Goal: Use online tool/utility: Utilize a website feature to perform a specific function

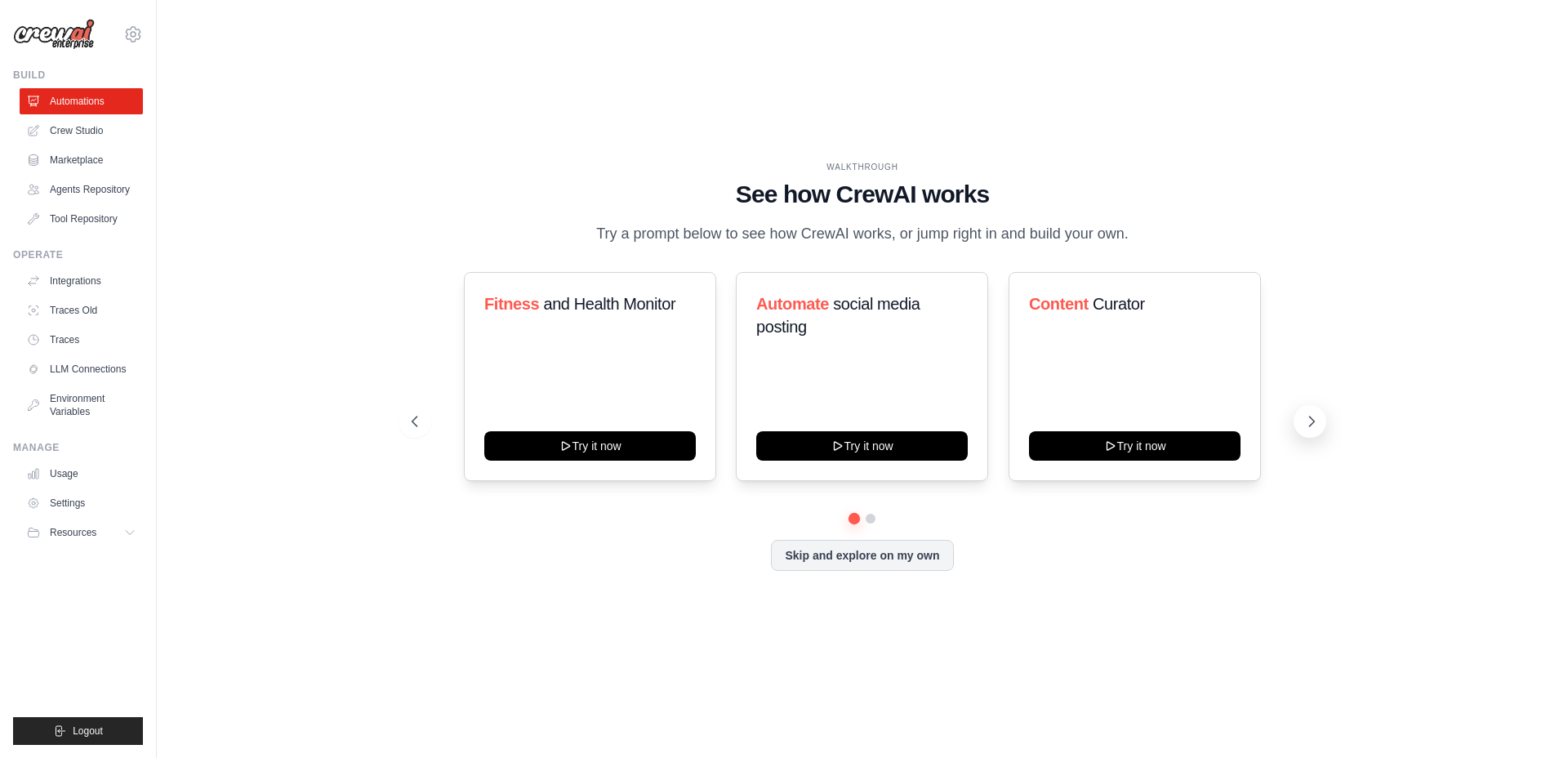
click at [1306, 422] on icon at bounding box center [1311, 422] width 16 height 16
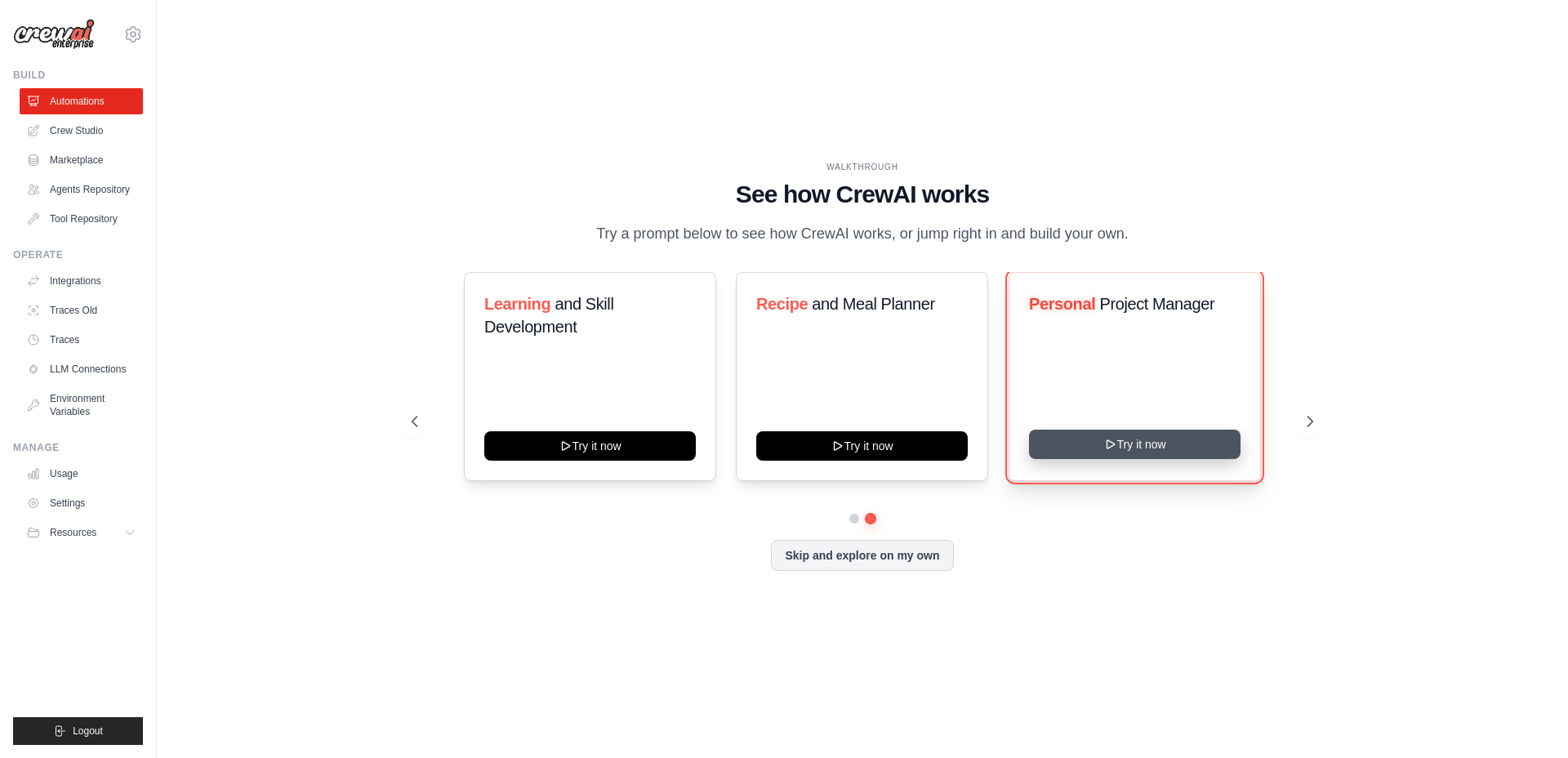
click at [1122, 440] on button "Try it now" at bounding box center [1134, 444] width 212 height 30
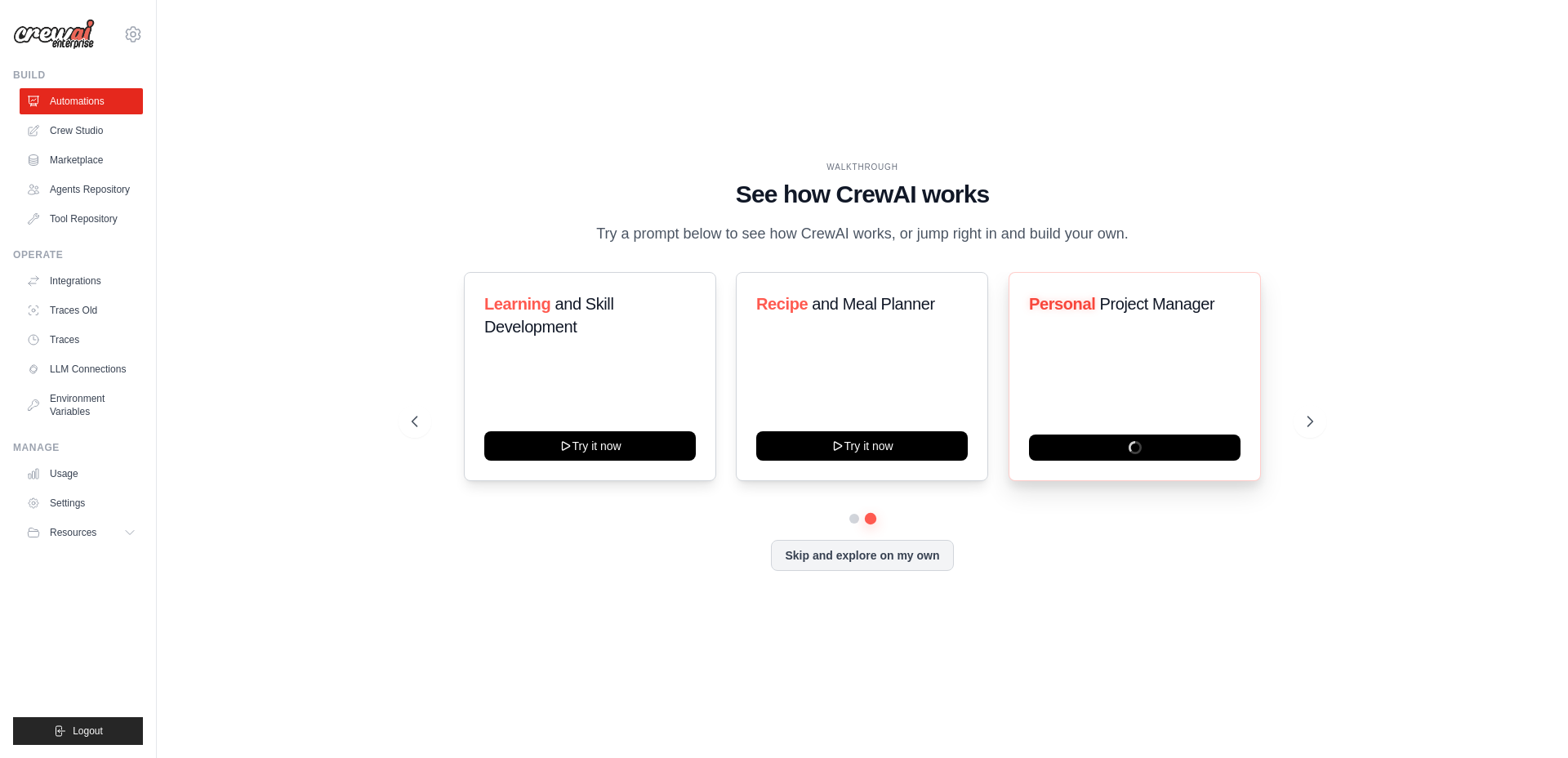
click at [1159, 293] on h3 "Personal Project Manager" at bounding box center [1134, 303] width 212 height 22
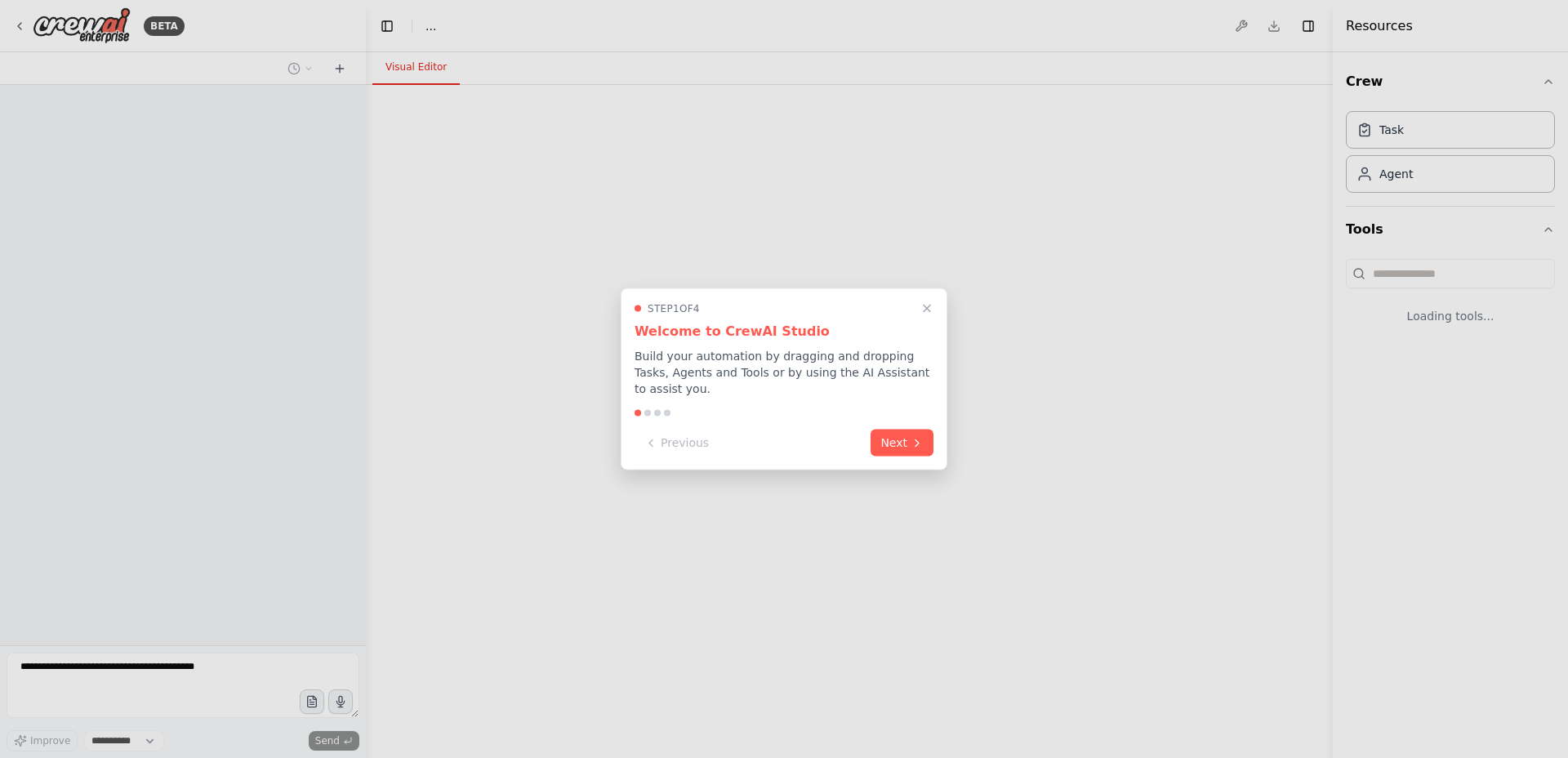
select select "****"
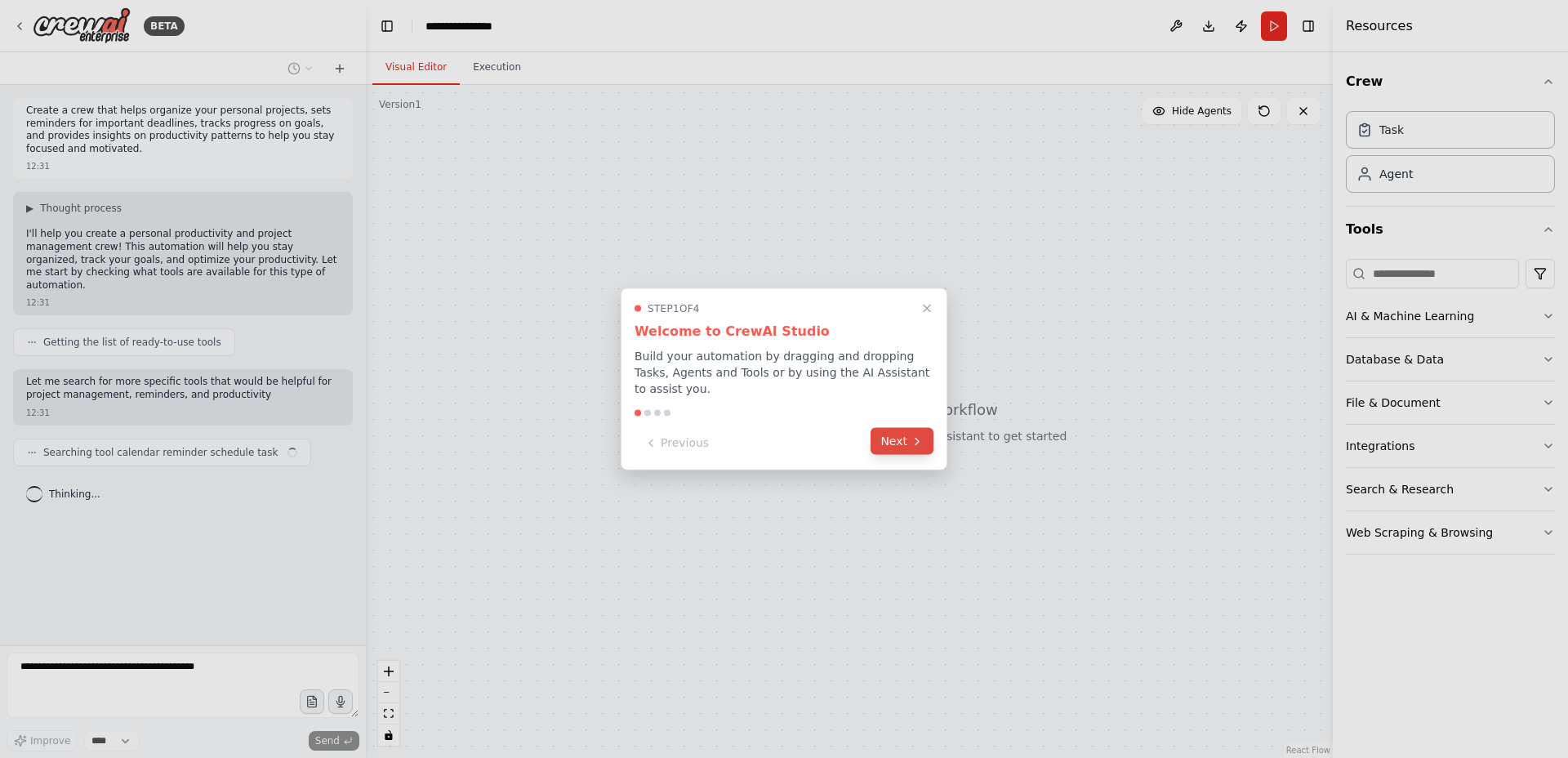
click at [919, 440] on icon at bounding box center [916, 440] width 13 height 13
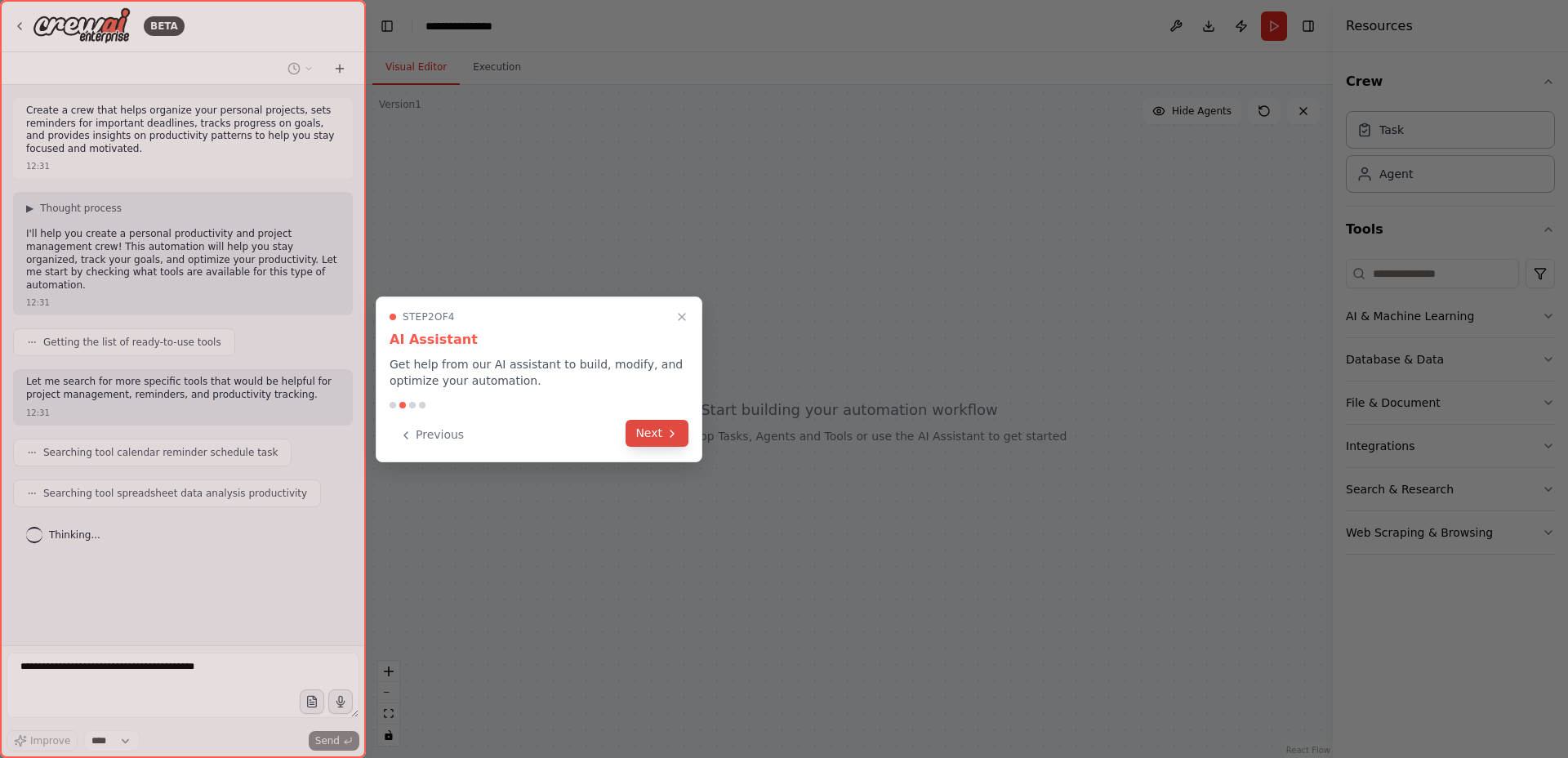
click at [670, 434] on icon at bounding box center [671, 433] width 13 height 13
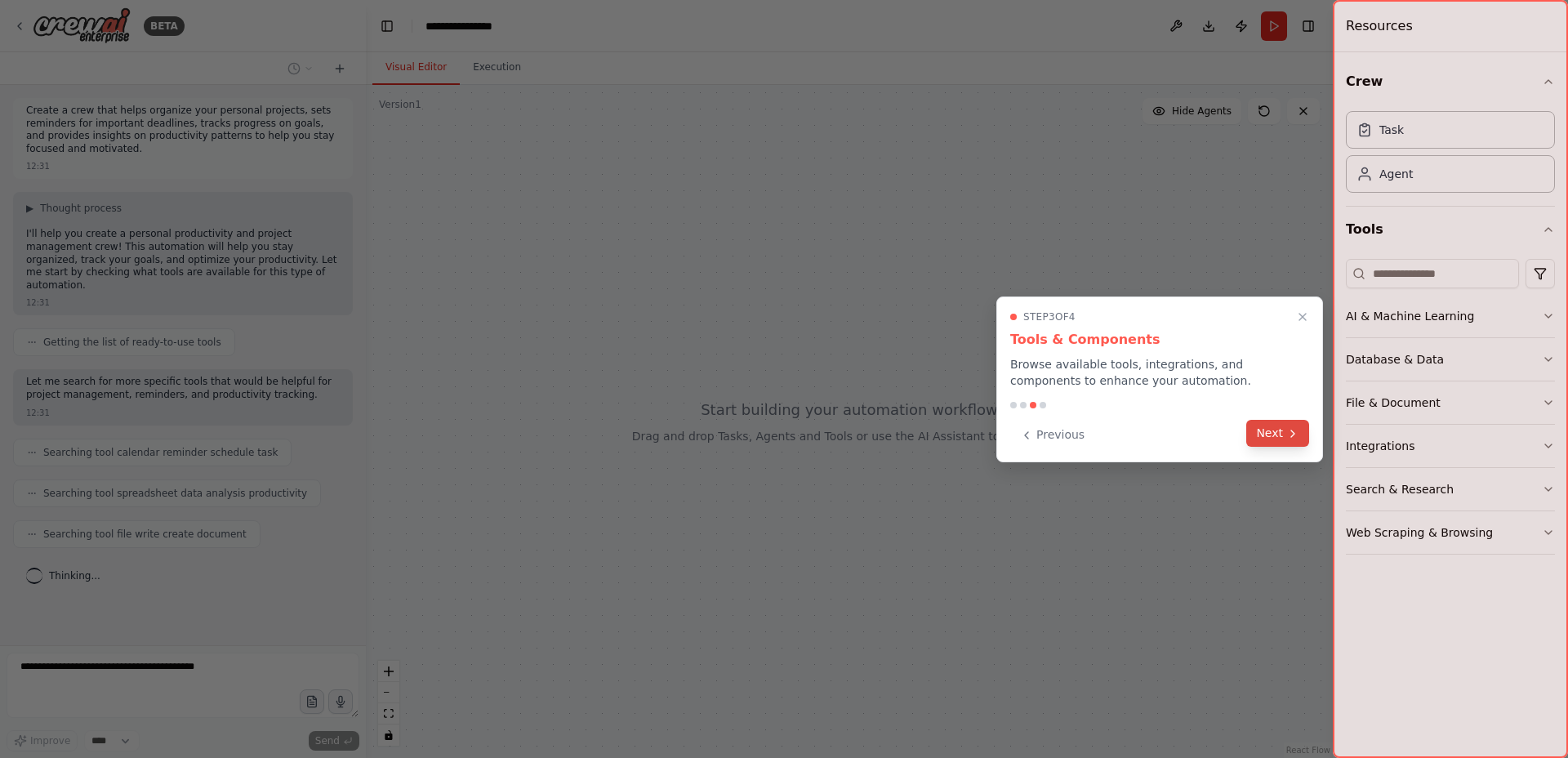
click at [1287, 432] on icon at bounding box center [1292, 433] width 13 height 13
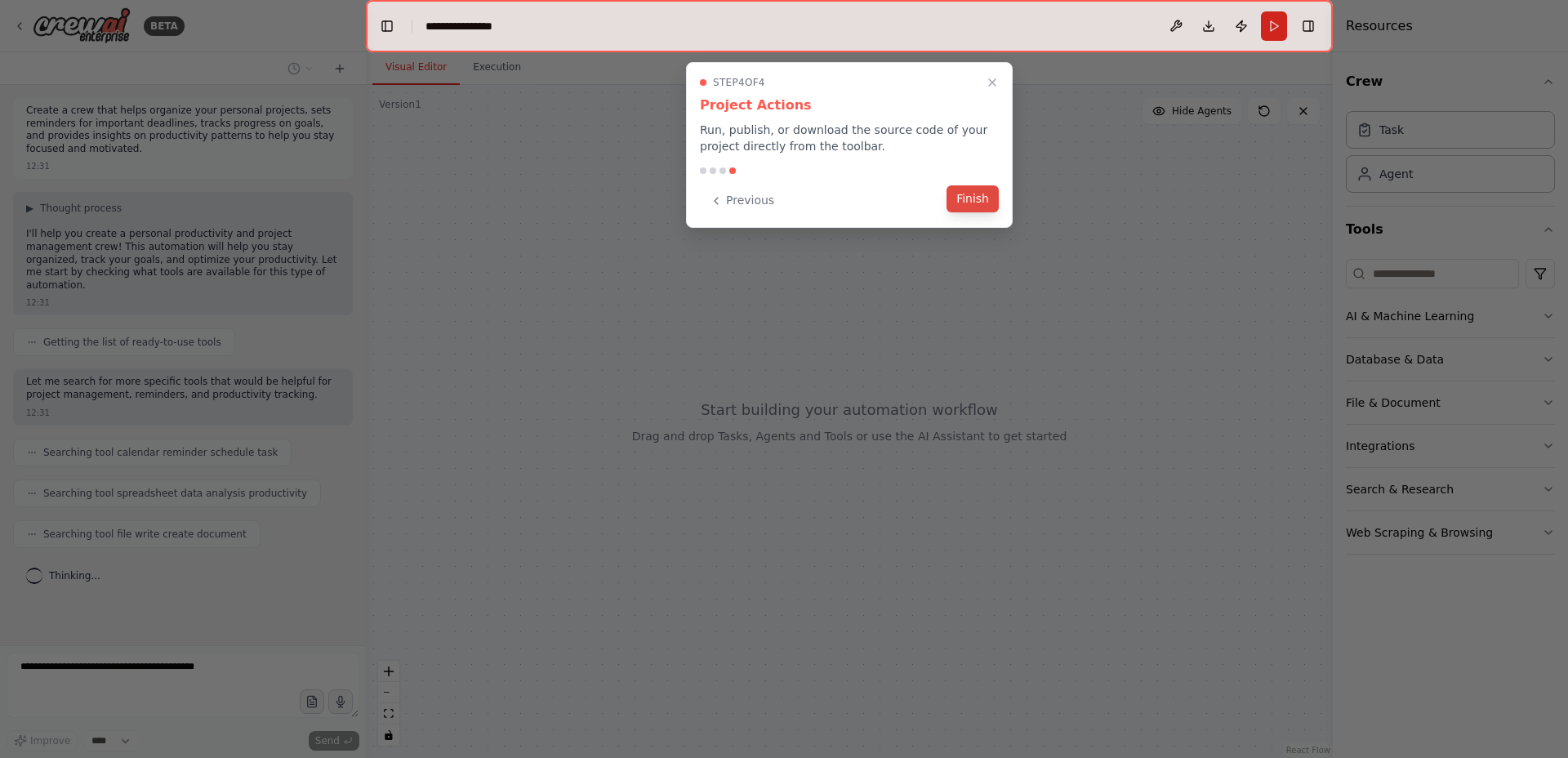
click at [961, 205] on button "Finish" at bounding box center [972, 199] width 52 height 27
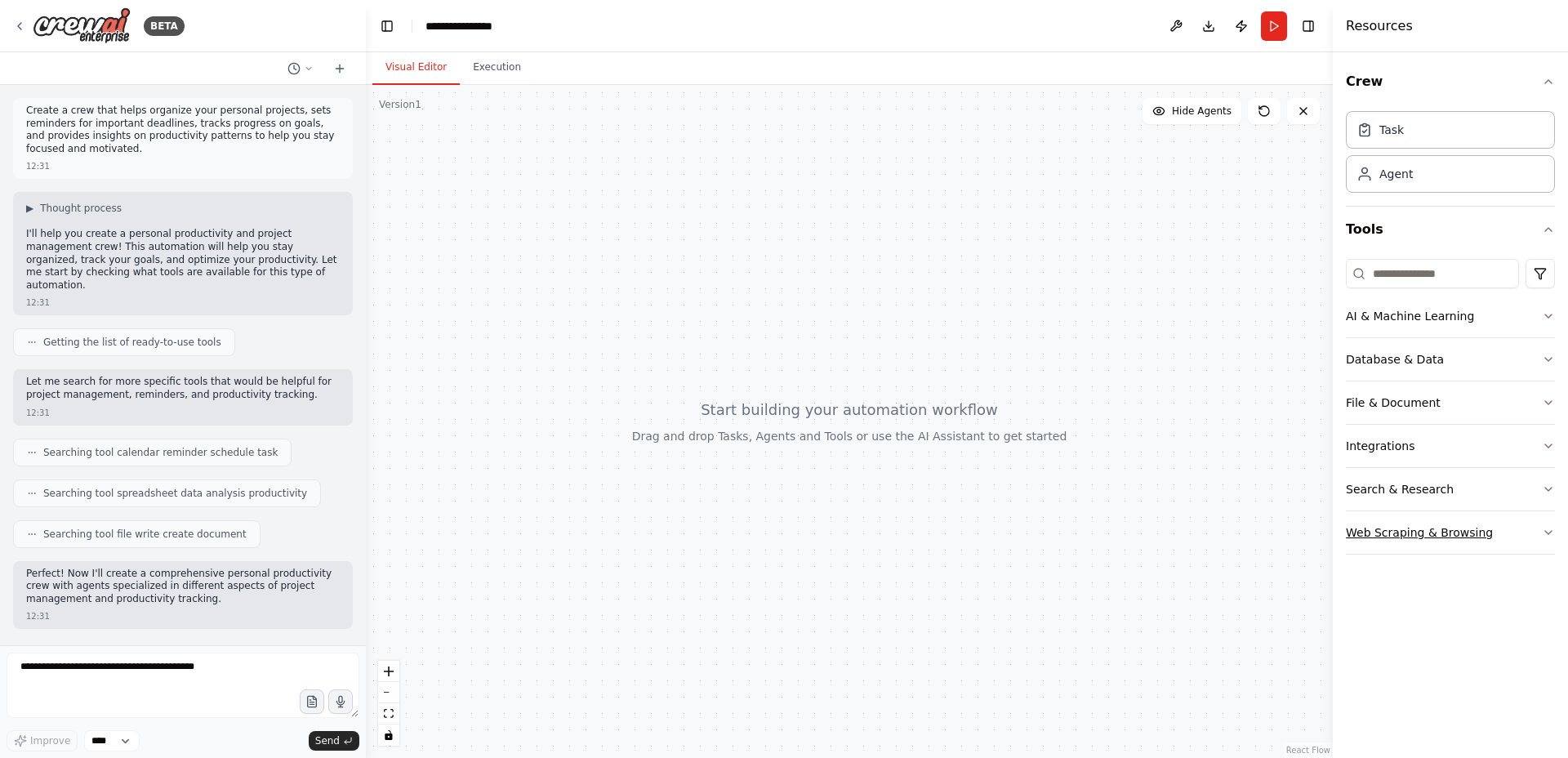
click at [1530, 530] on button "Web Scraping & Browsing" at bounding box center [1450, 532] width 209 height 42
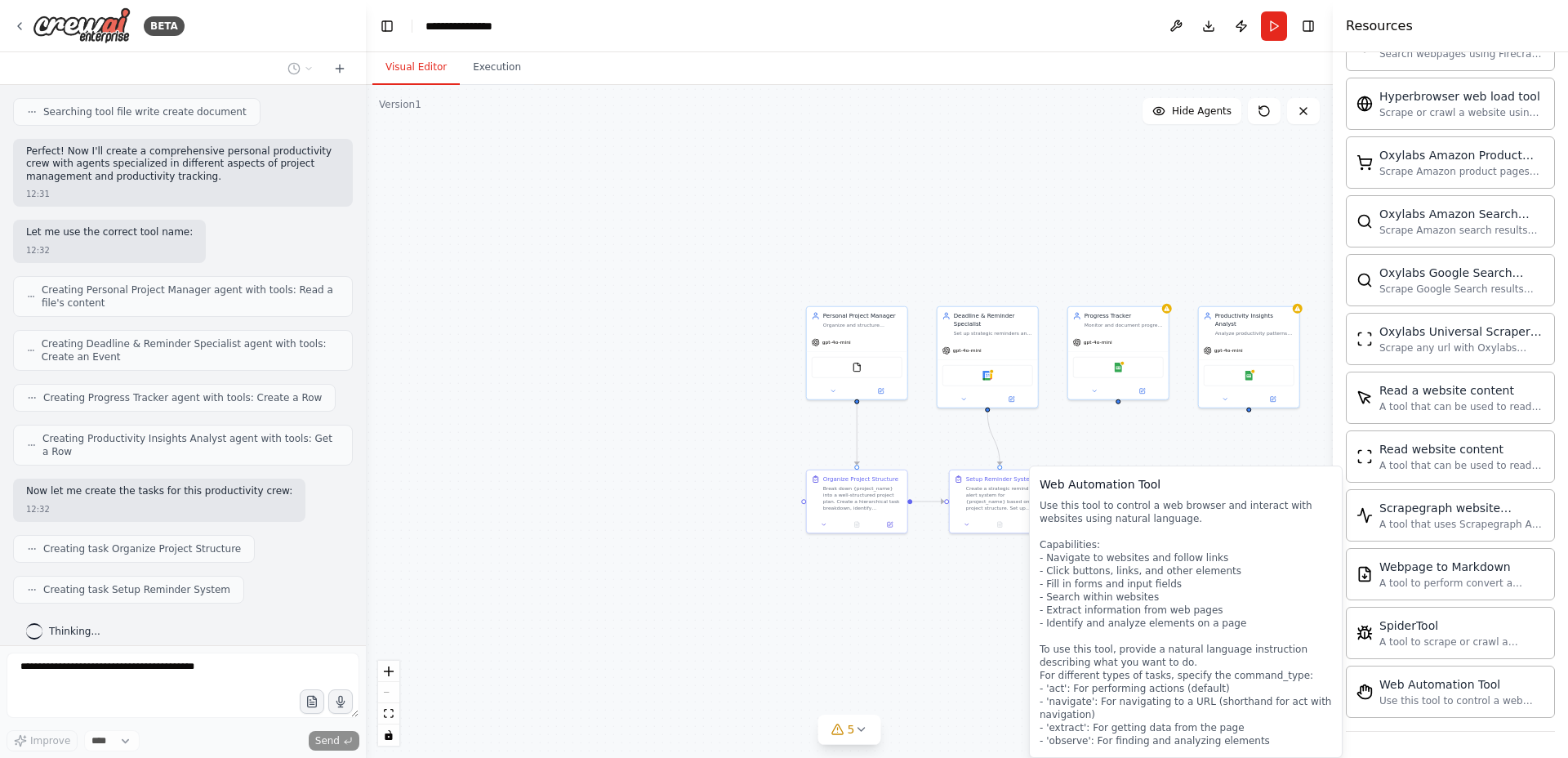
scroll to position [463, 0]
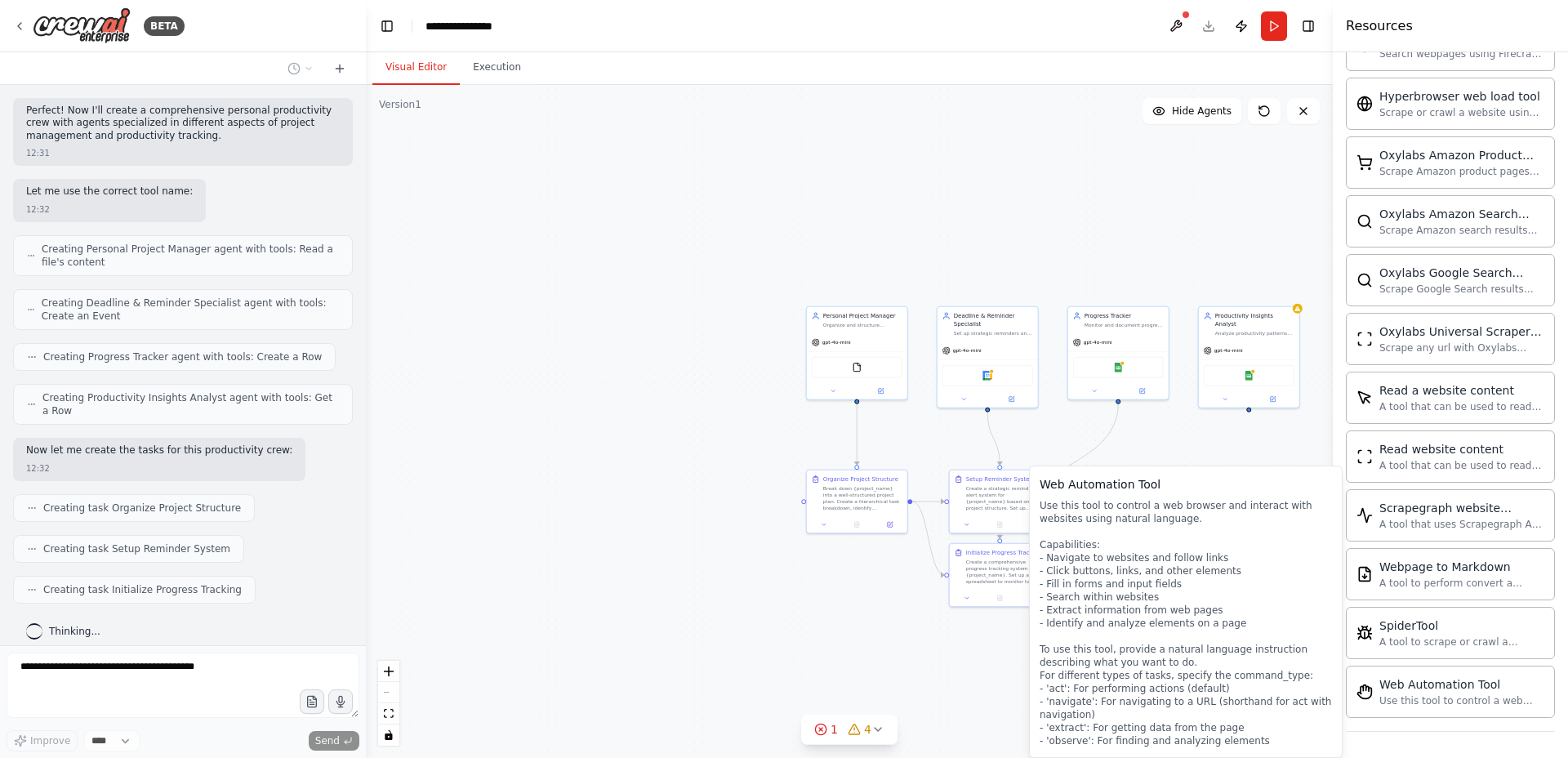
click at [1190, 613] on div "Use this tool to control a web browser and interact with websites using natural…" at bounding box center [1185, 623] width 292 height 248
click at [1447, 697] on div "Use this tool to control a web browser and interact with websites using natural…" at bounding box center [1461, 700] width 165 height 13
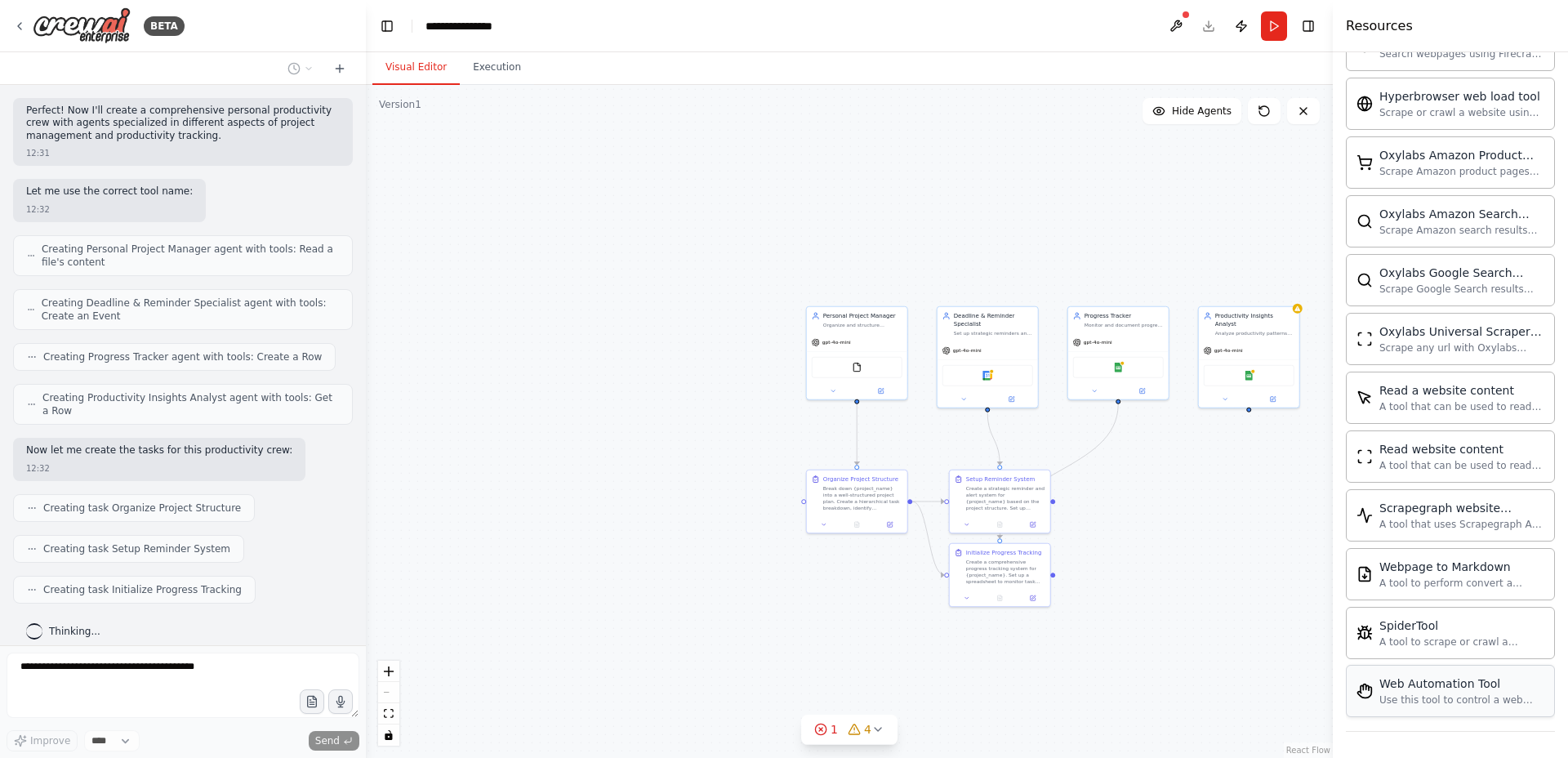
click at [1382, 691] on div "Web Automation Tool" at bounding box center [1461, 684] width 165 height 16
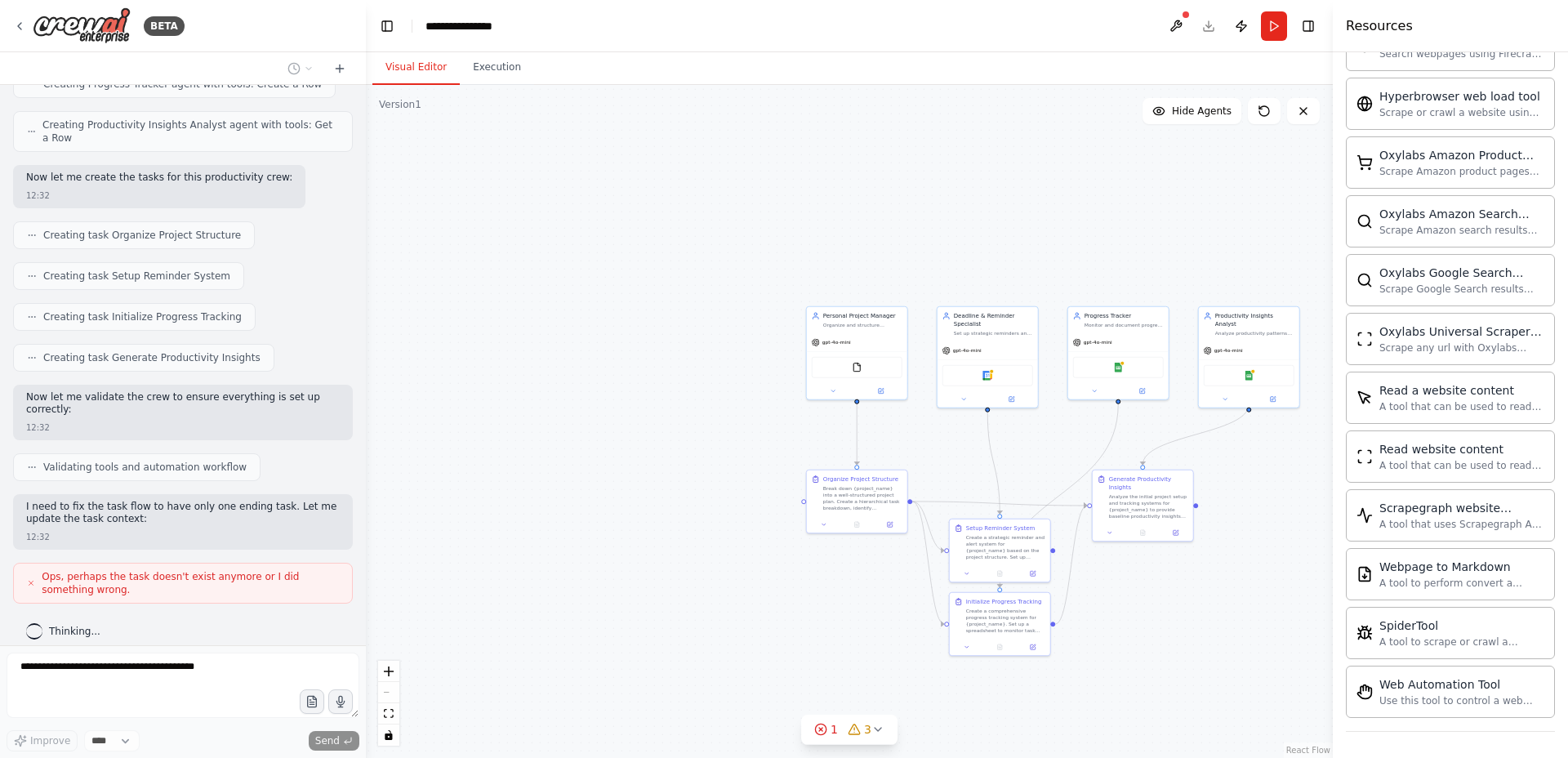
scroll to position [777, 0]
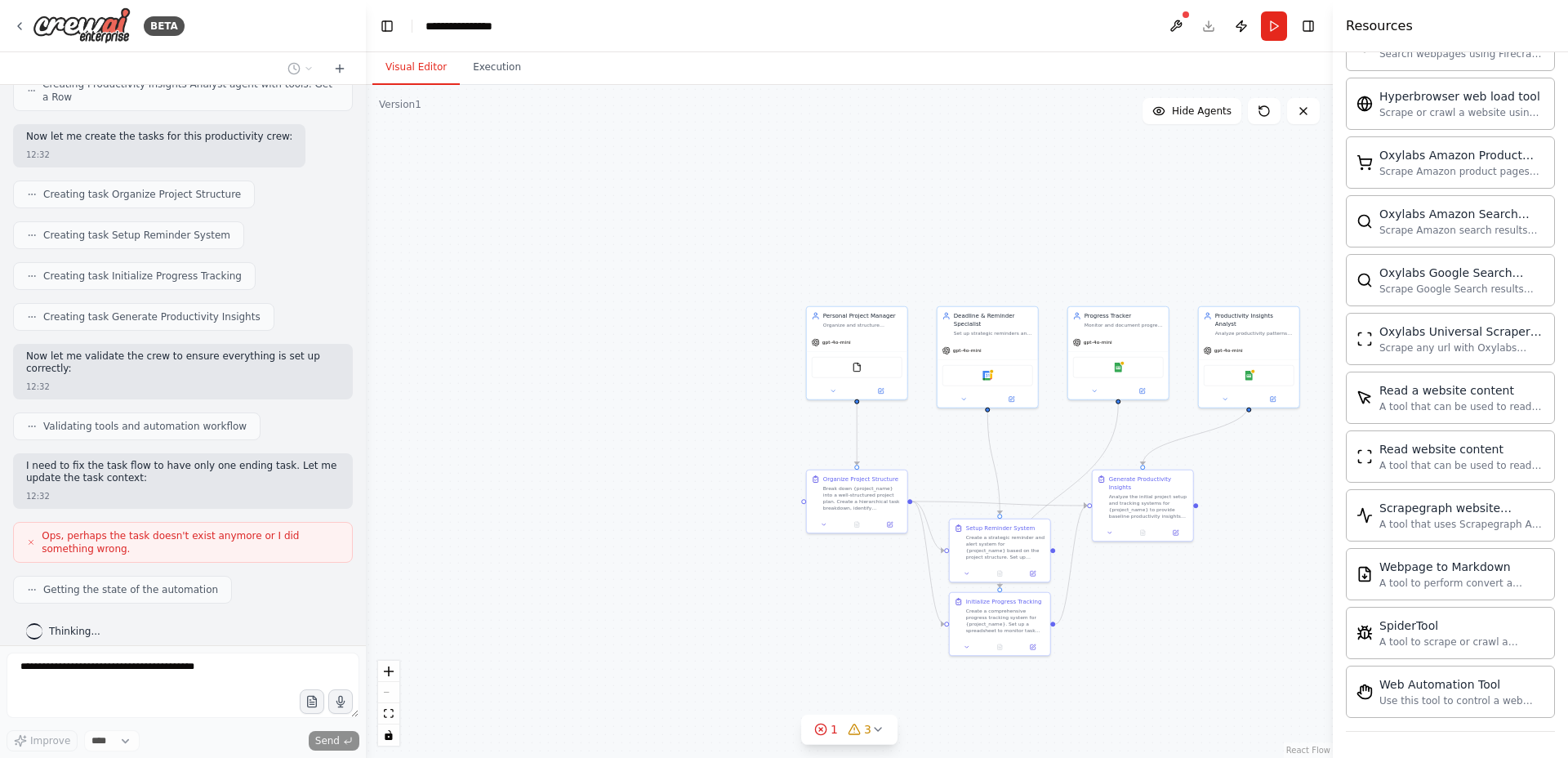
drag, startPoint x: 74, startPoint y: 460, endPoint x: 200, endPoint y: 466, distance: 126.1
click at [200, 466] on p "I need to fix the task flow to have only one ending task. Let me update the tas…" at bounding box center [183, 473] width 314 height 25
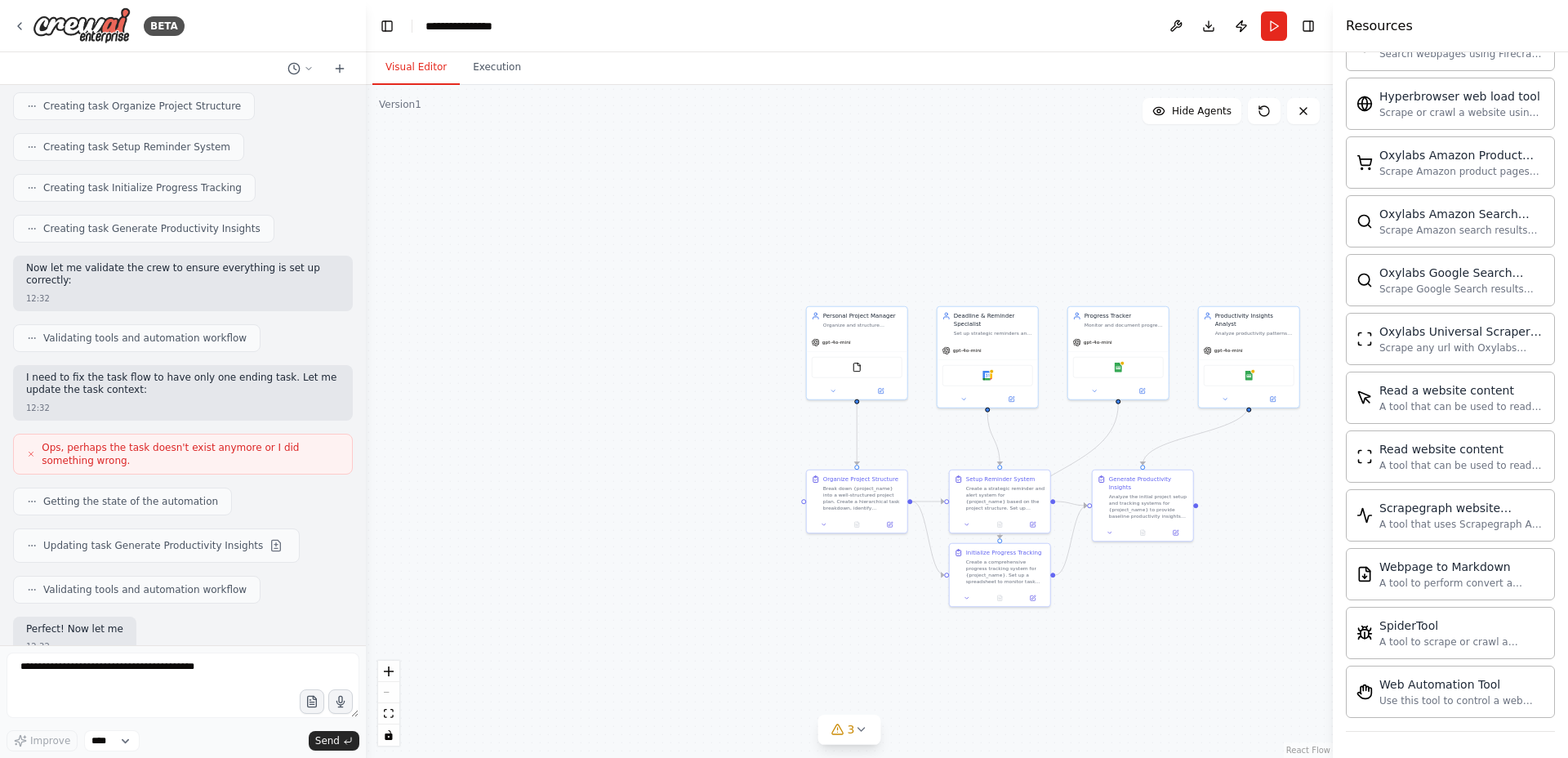
scroll to position [975, 0]
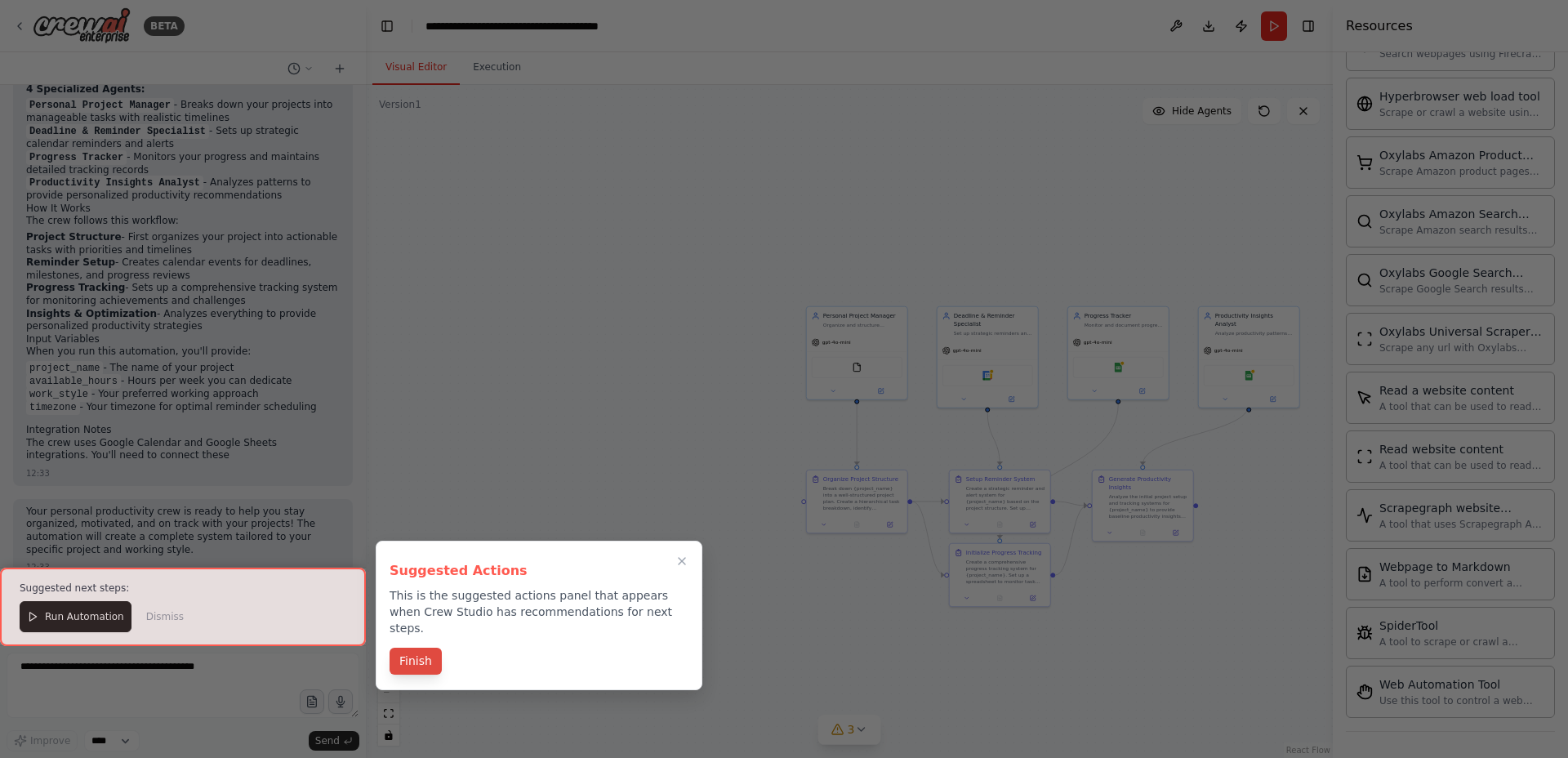
click at [425, 650] on button "Finish" at bounding box center [415, 661] width 52 height 27
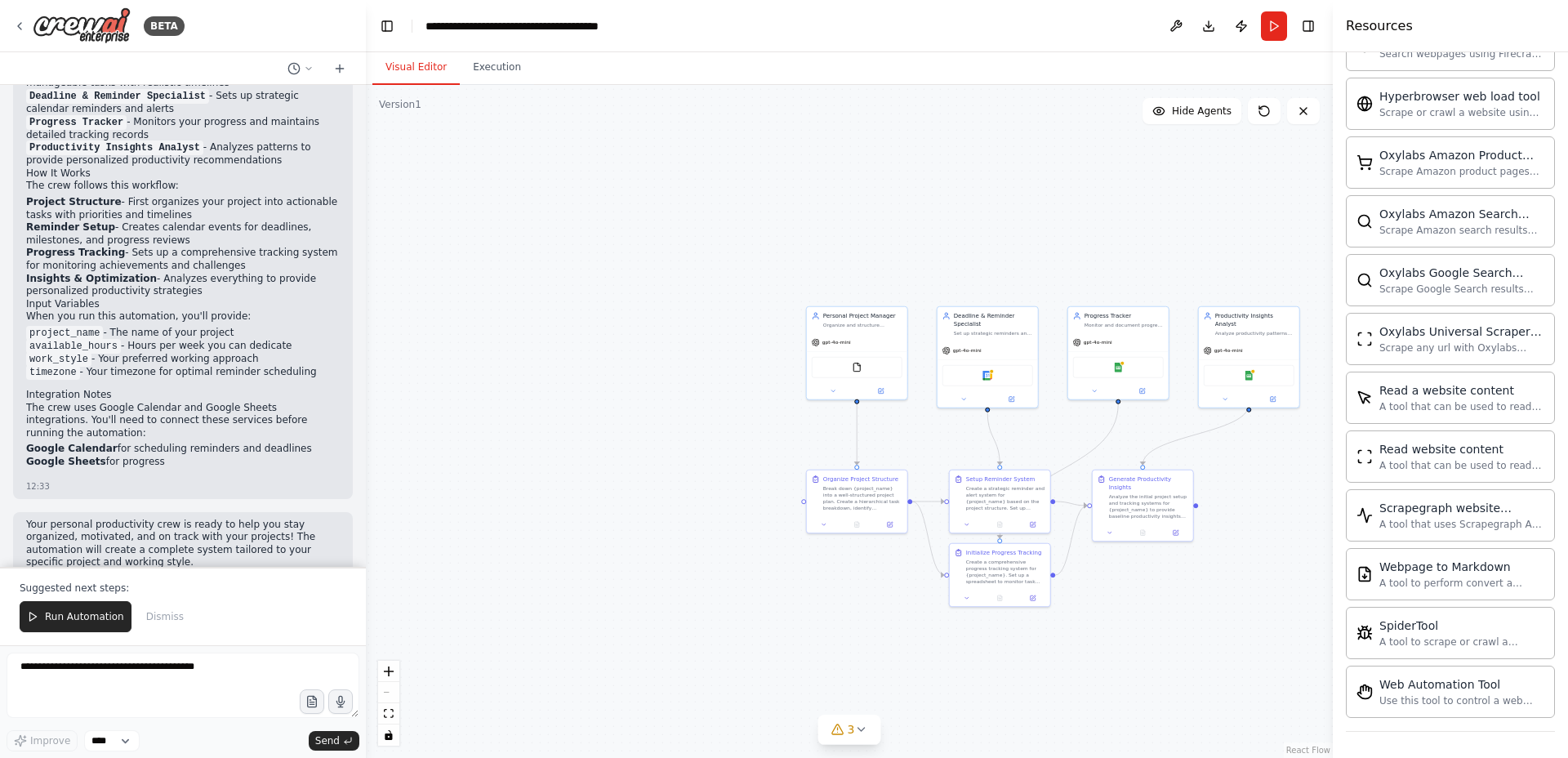
scroll to position [1617, 0]
